Goal: Check status: Check status

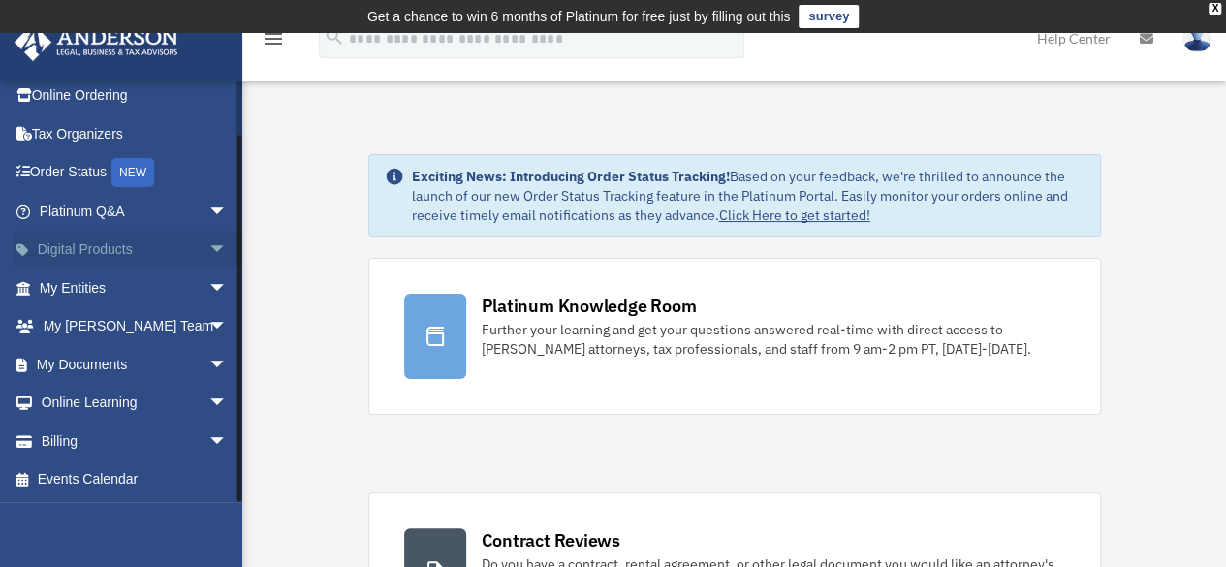
scroll to position [97, 0]
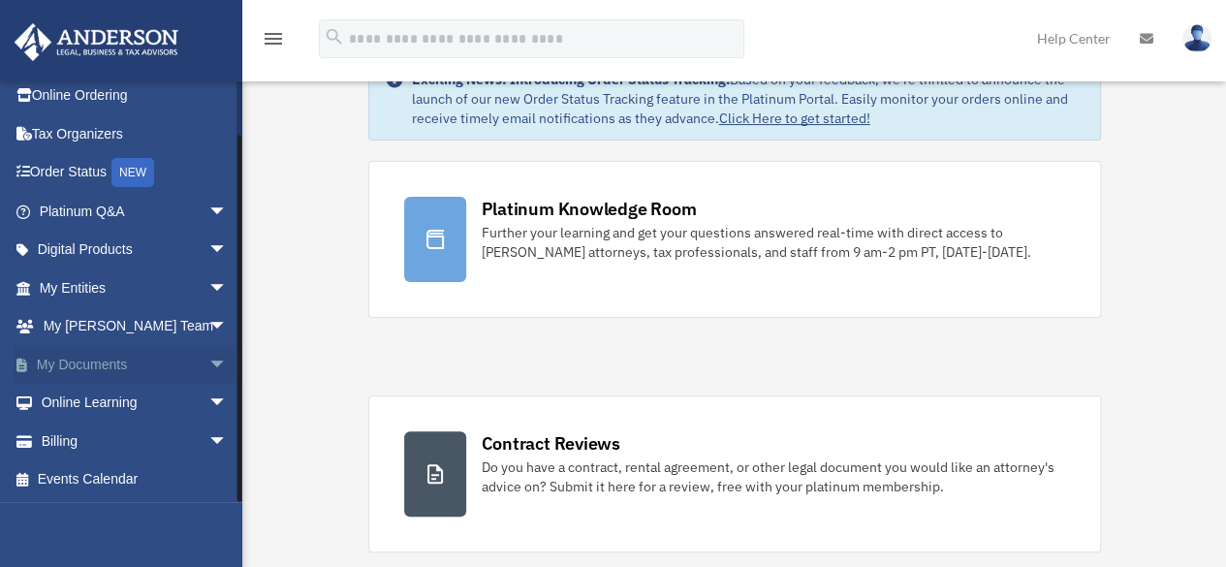
click at [208, 364] on span "arrow_drop_down" at bounding box center [227, 365] width 39 height 40
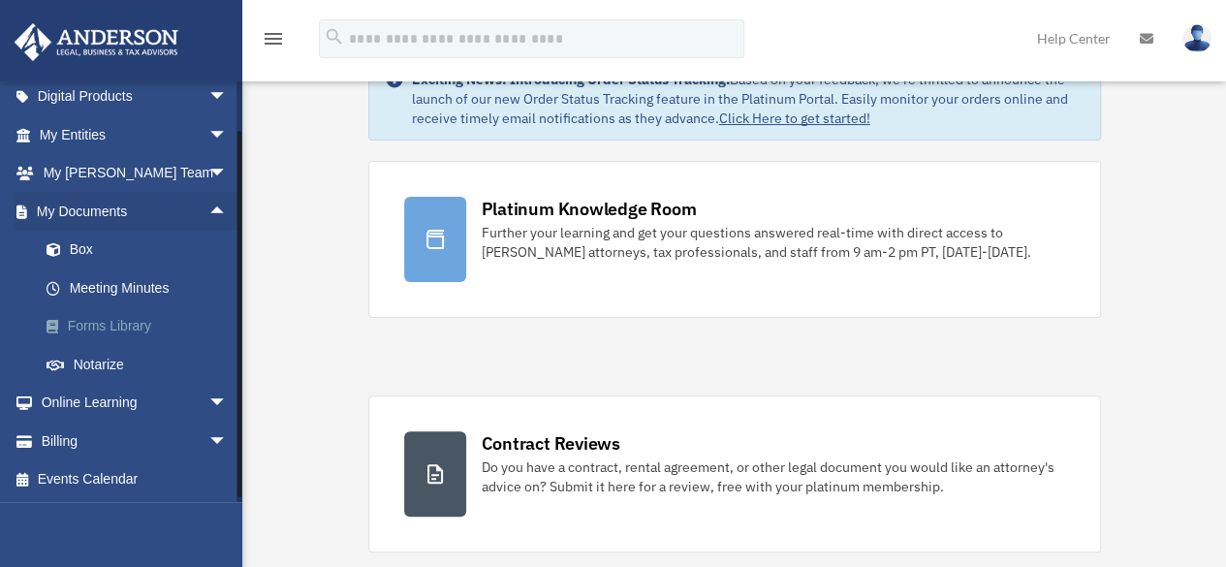
scroll to position [104, 0]
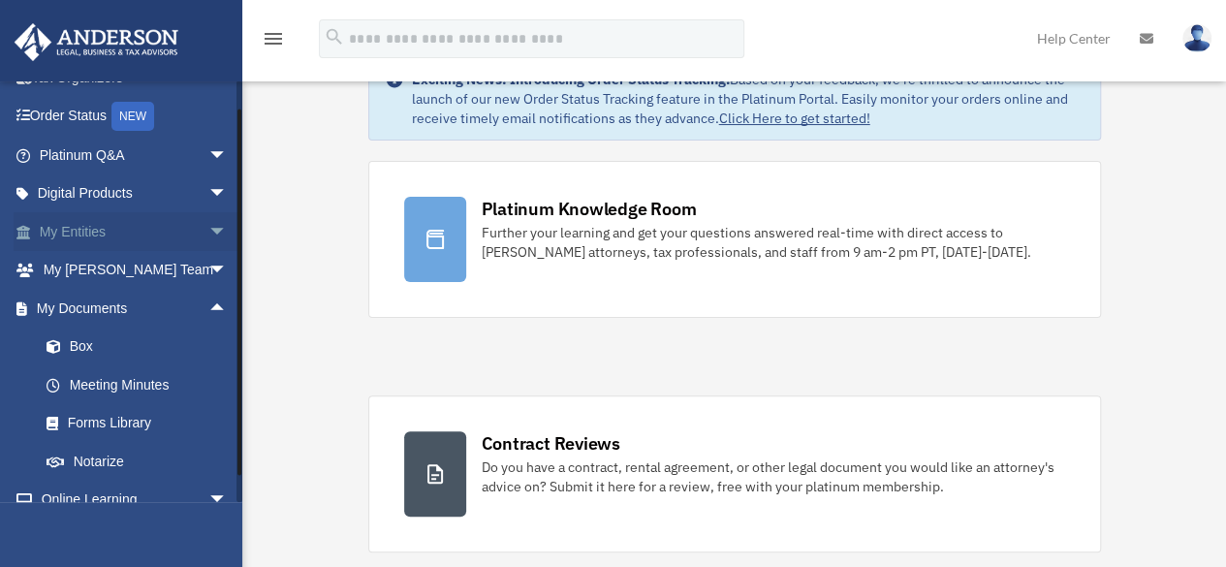
click at [208, 232] on span "arrow_drop_down" at bounding box center [227, 232] width 39 height 40
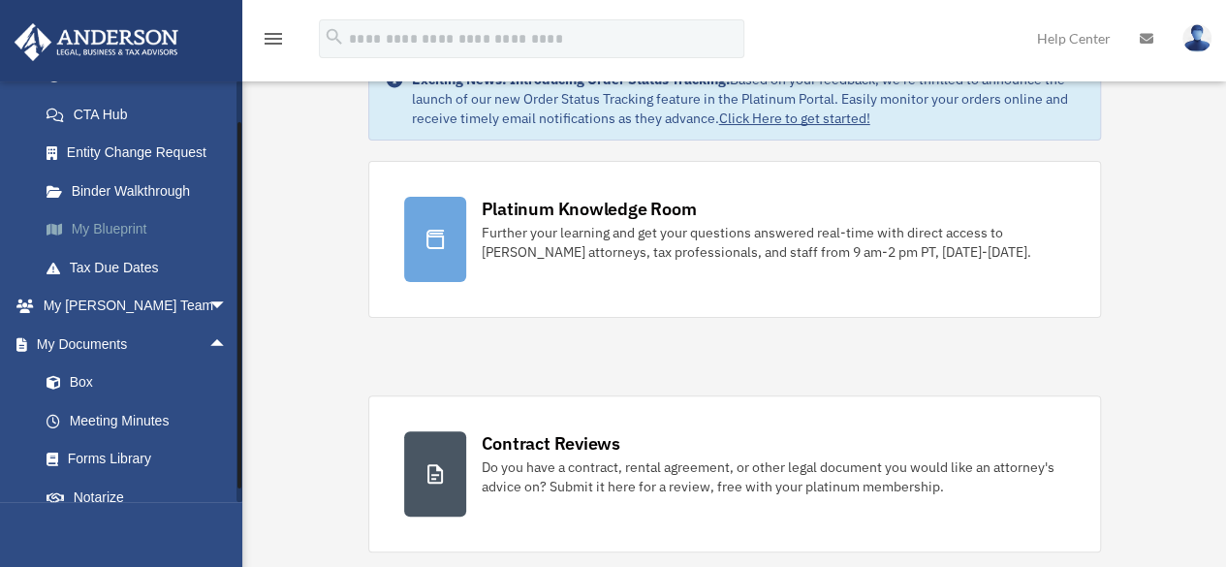
scroll to position [395, 0]
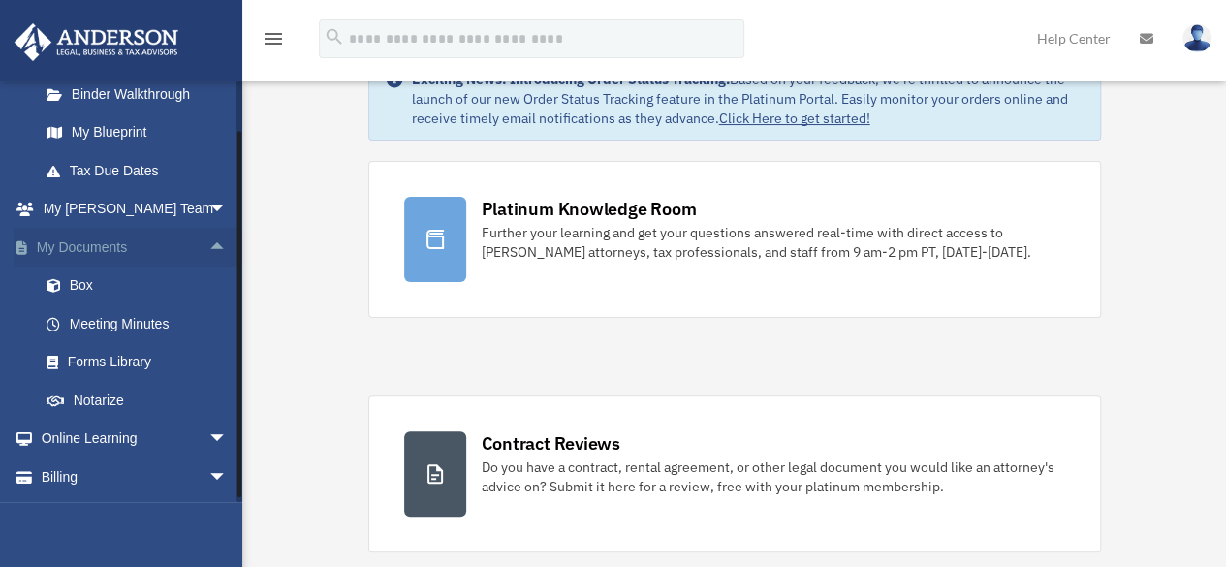
click at [97, 245] on link "My Documents arrow_drop_up" at bounding box center [135, 247] width 243 height 39
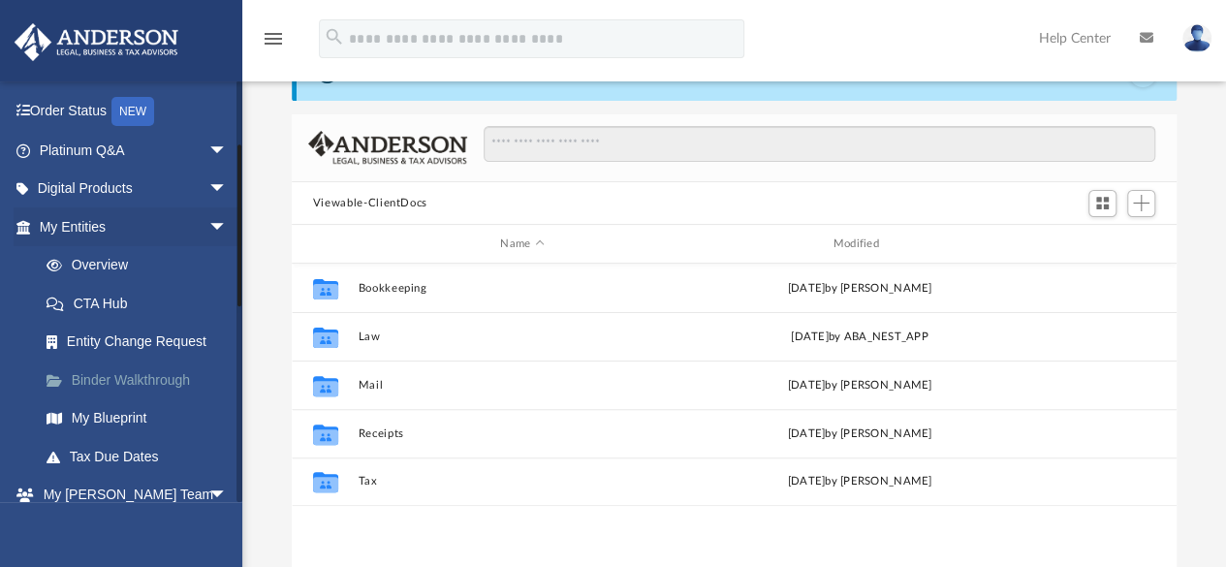
scroll to position [79, 0]
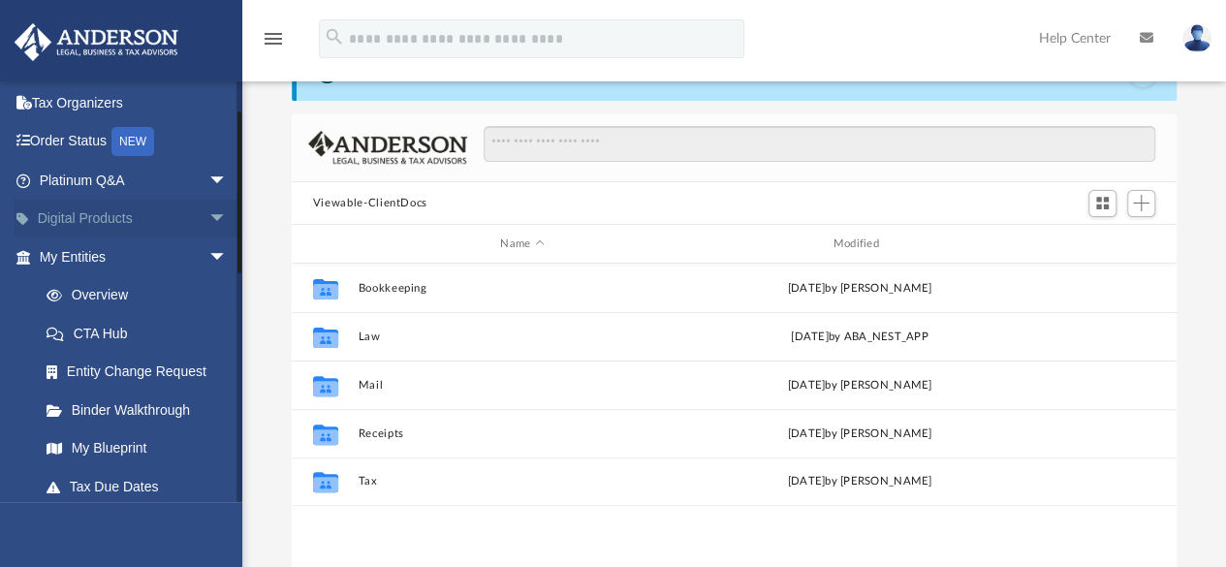
click at [208, 217] on span "arrow_drop_down" at bounding box center [227, 220] width 39 height 40
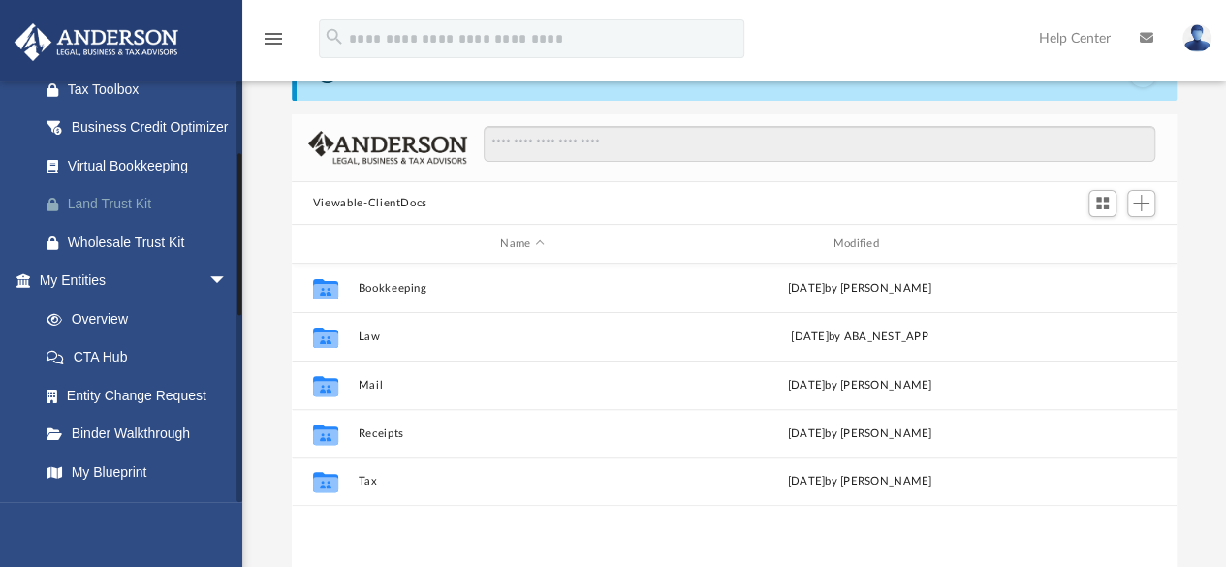
scroll to position [272, 0]
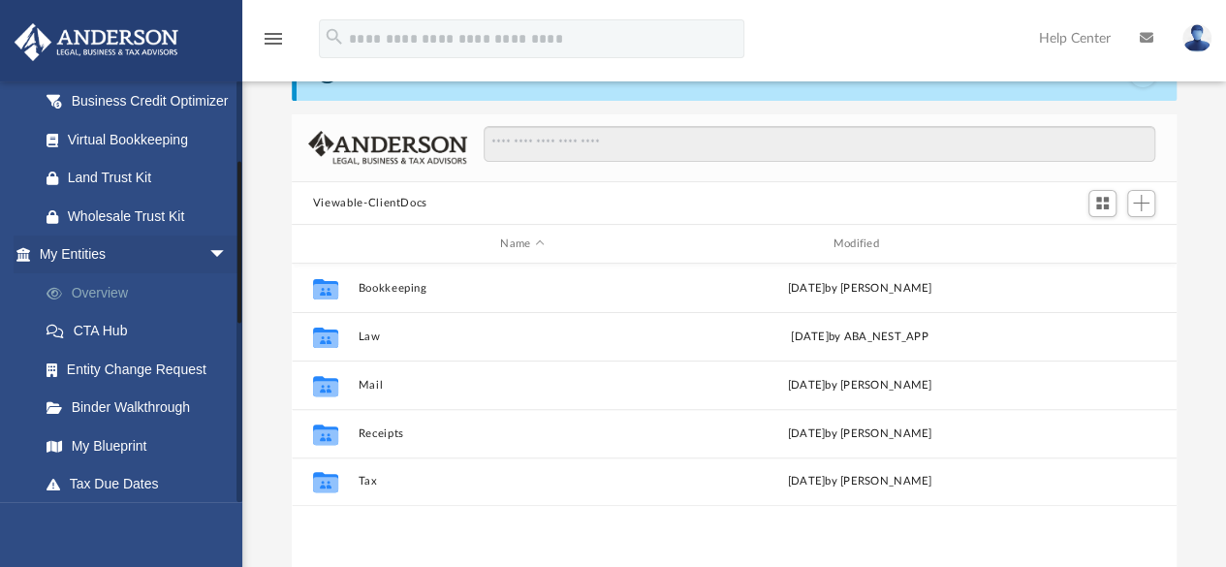
click at [104, 312] on link "Overview" at bounding box center [142, 292] width 230 height 39
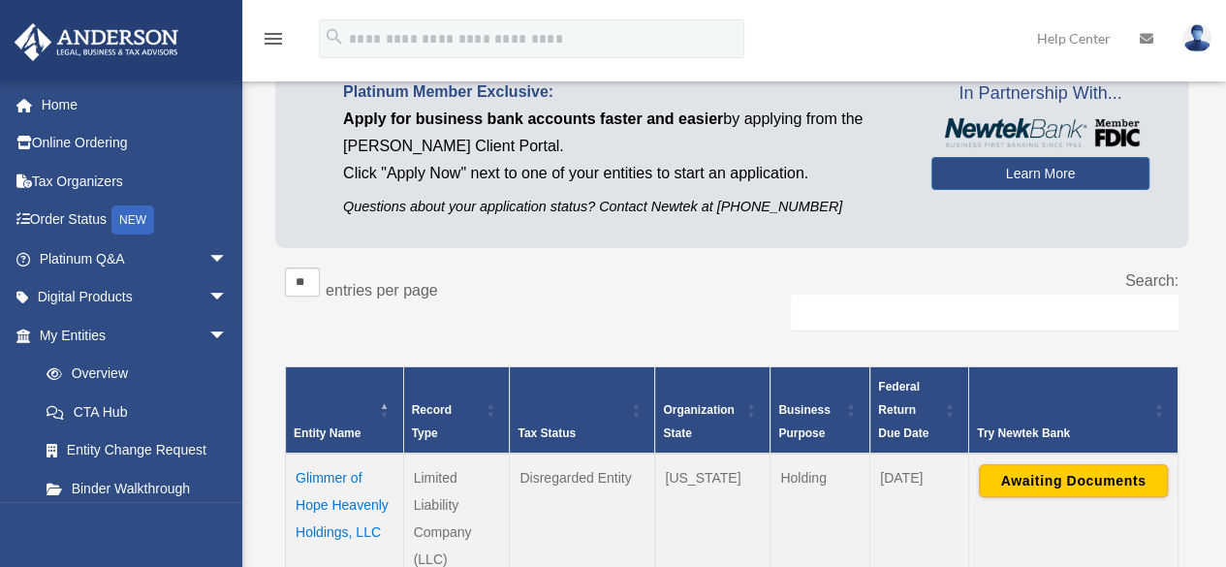
scroll to position [194, 0]
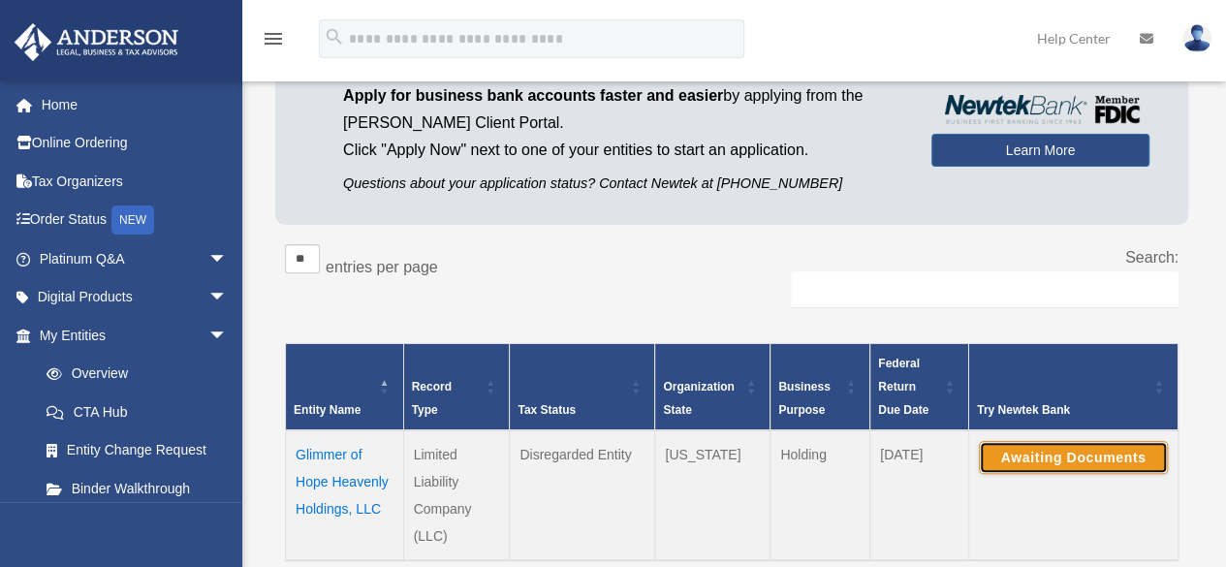
click at [1024, 451] on button "Awaiting Documents" at bounding box center [1073, 457] width 189 height 33
click at [1021, 456] on button "Continue Application" at bounding box center [1073, 457] width 189 height 33
